Goal: Go to known website: Go to known website

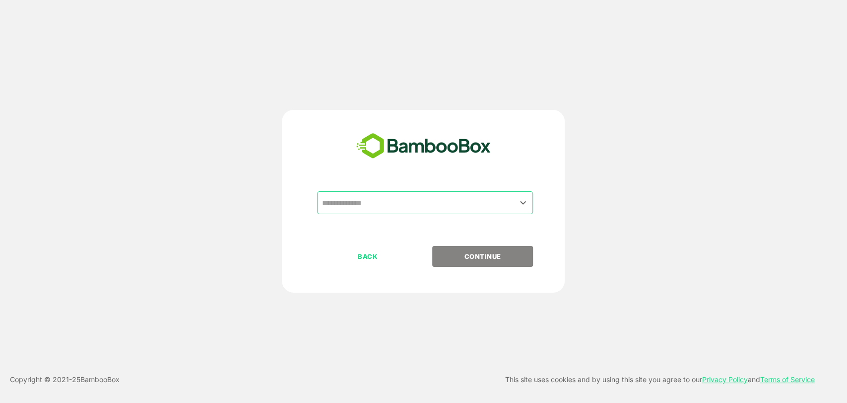
click at [390, 201] on input "text" at bounding box center [425, 202] width 212 height 19
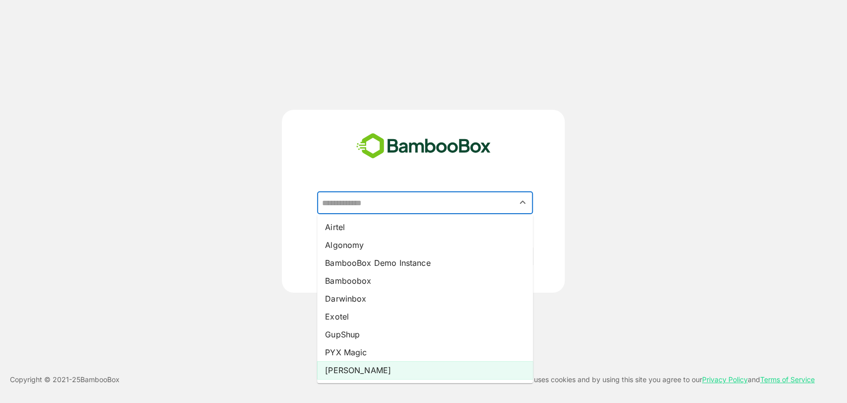
click at [346, 369] on li "Pando" at bounding box center [425, 370] width 216 height 18
type input "*****"
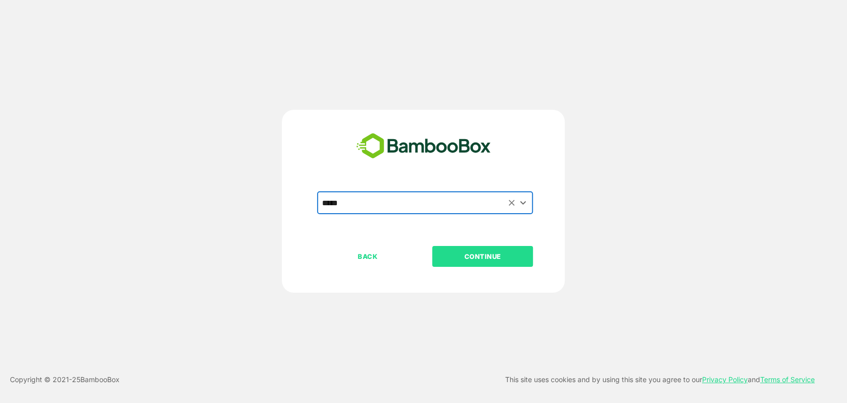
click at [507, 258] on p "CONTINUE" at bounding box center [482, 256] width 99 height 11
